Goal: Task Accomplishment & Management: Manage account settings

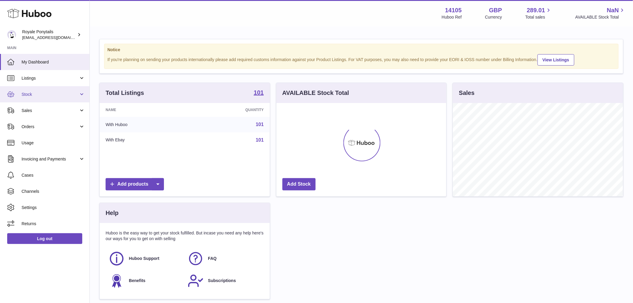
scroll to position [93, 170]
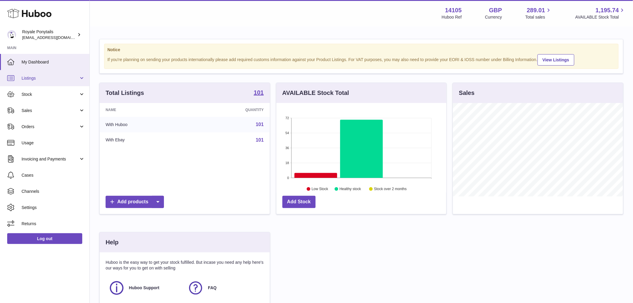
click at [38, 80] on span "Listings" at bounding box center [50, 78] width 57 height 6
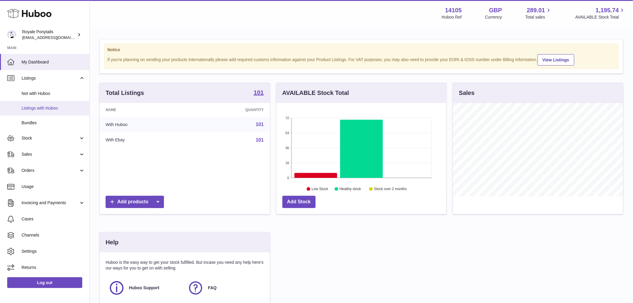
click at [62, 108] on span "Listings with Huboo" at bounding box center [53, 108] width 63 height 6
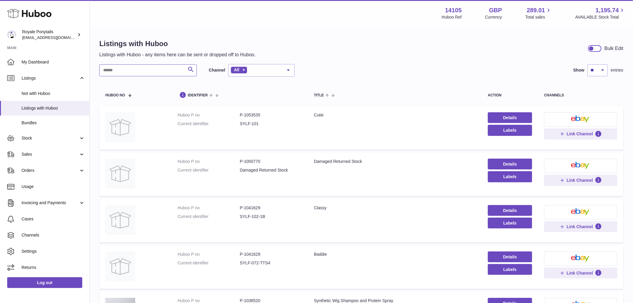
click at [156, 71] on input "text" at bounding box center [148, 70] width 98 height 12
drag, startPoint x: 384, startPoint y: 160, endPoint x: 225, endPoint y: 163, distance: 159.2
click at [200, 163] on tr "Huboo P no P-1050770 Current identifier Damaged Returned Stock Title Damaged Re…" at bounding box center [361, 174] width 524 height 43
copy tr "P-1050770 Current identifier Damaged Returned Stock Title Damaged Returned Stock"
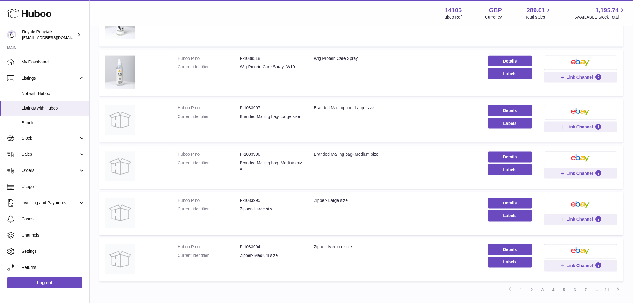
scroll to position [341, 0]
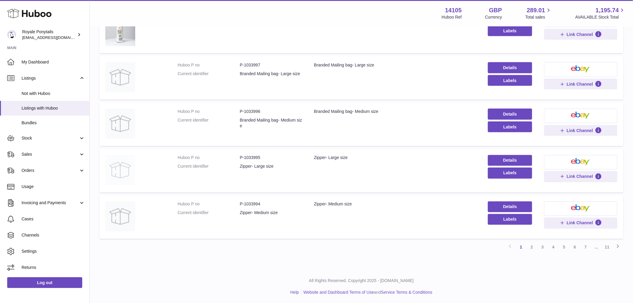
click at [120, 175] on img at bounding box center [120, 170] width 30 height 30
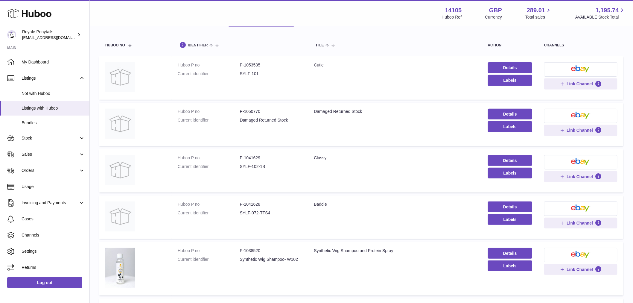
scroll to position [66, 0]
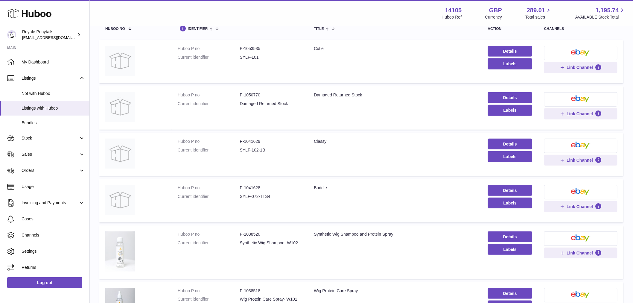
click at [127, 244] on img at bounding box center [120, 251] width 30 height 40
